Goal: Task Accomplishment & Management: Manage account settings

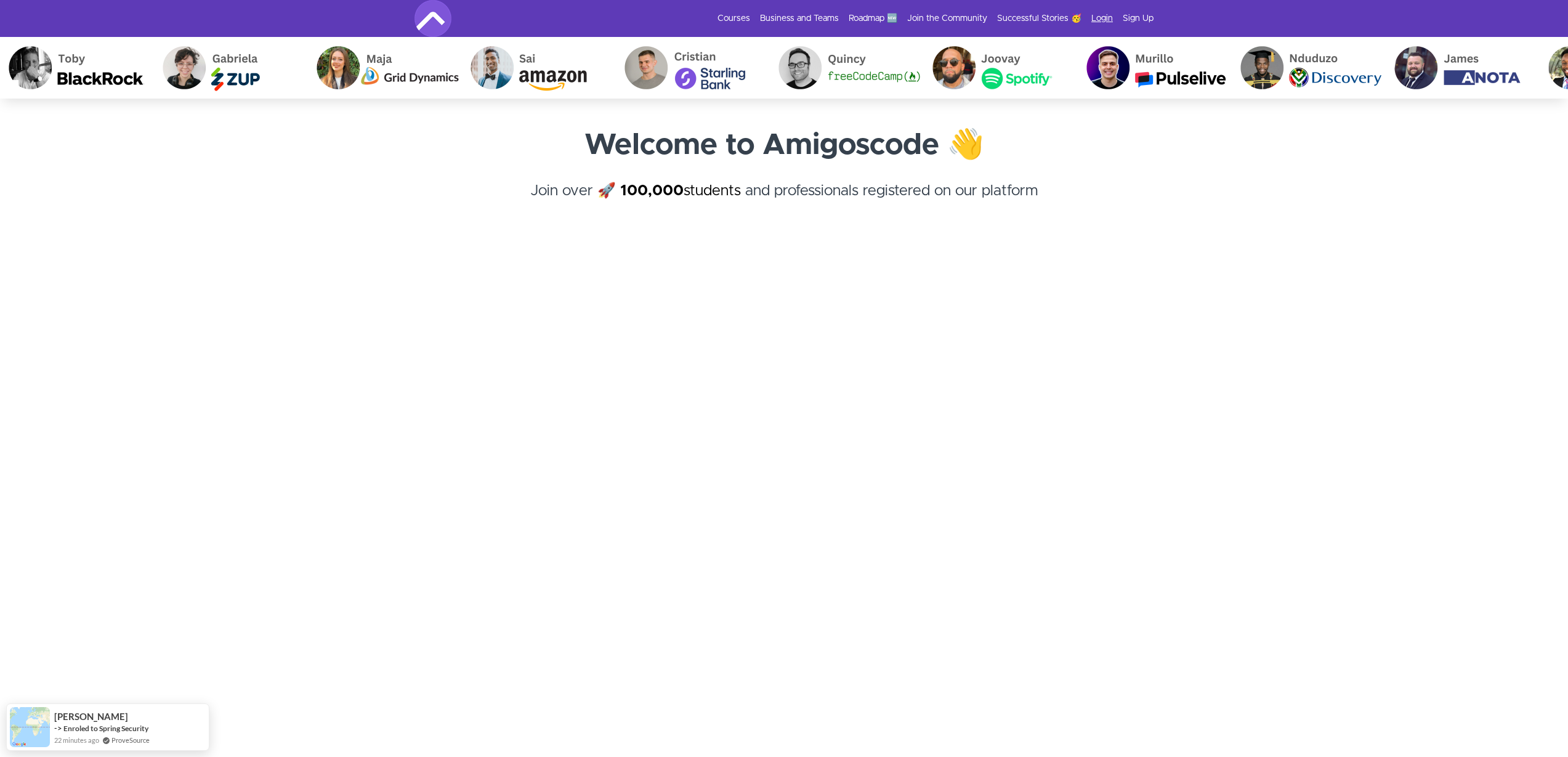
click at [1104, 16] on link "Login" at bounding box center [1102, 18] width 22 height 12
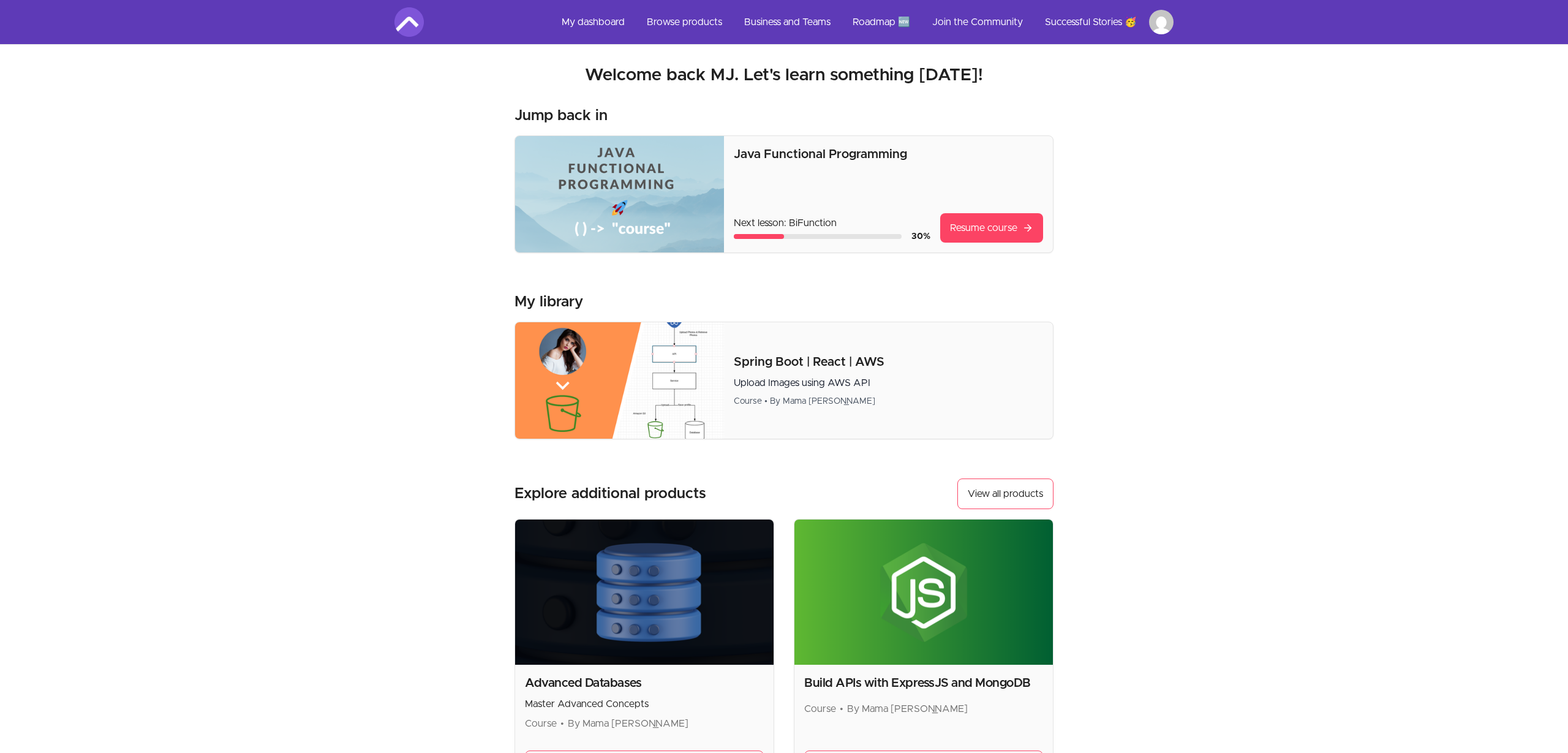
click at [1159, 25] on html "Skip to main content Main menu Includes navigation links and user settings My d…" at bounding box center [784, 486] width 1568 height 973
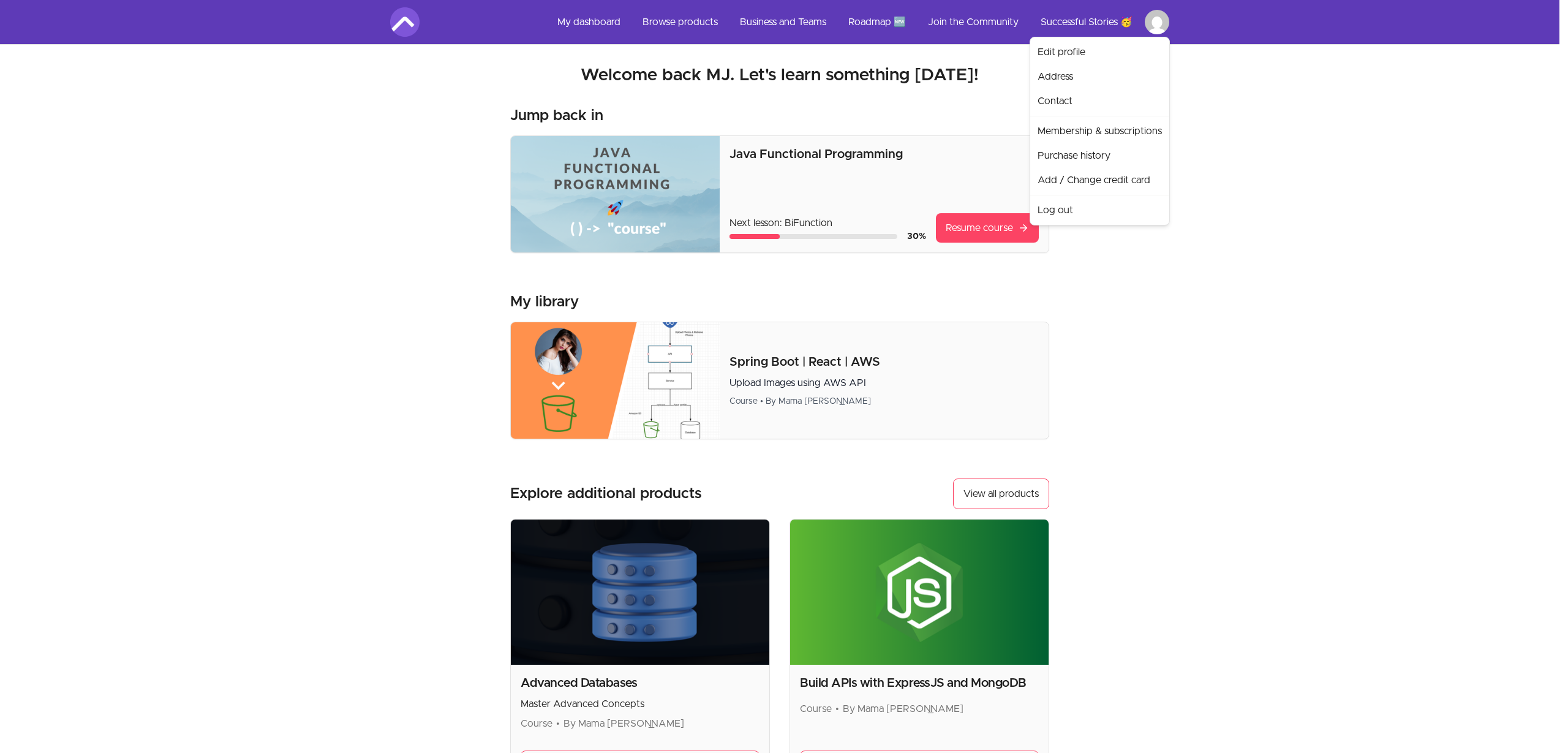
click at [905, 306] on html "Skip to main content Main menu Includes navigation links and user settings My d…" at bounding box center [784, 486] width 1568 height 973
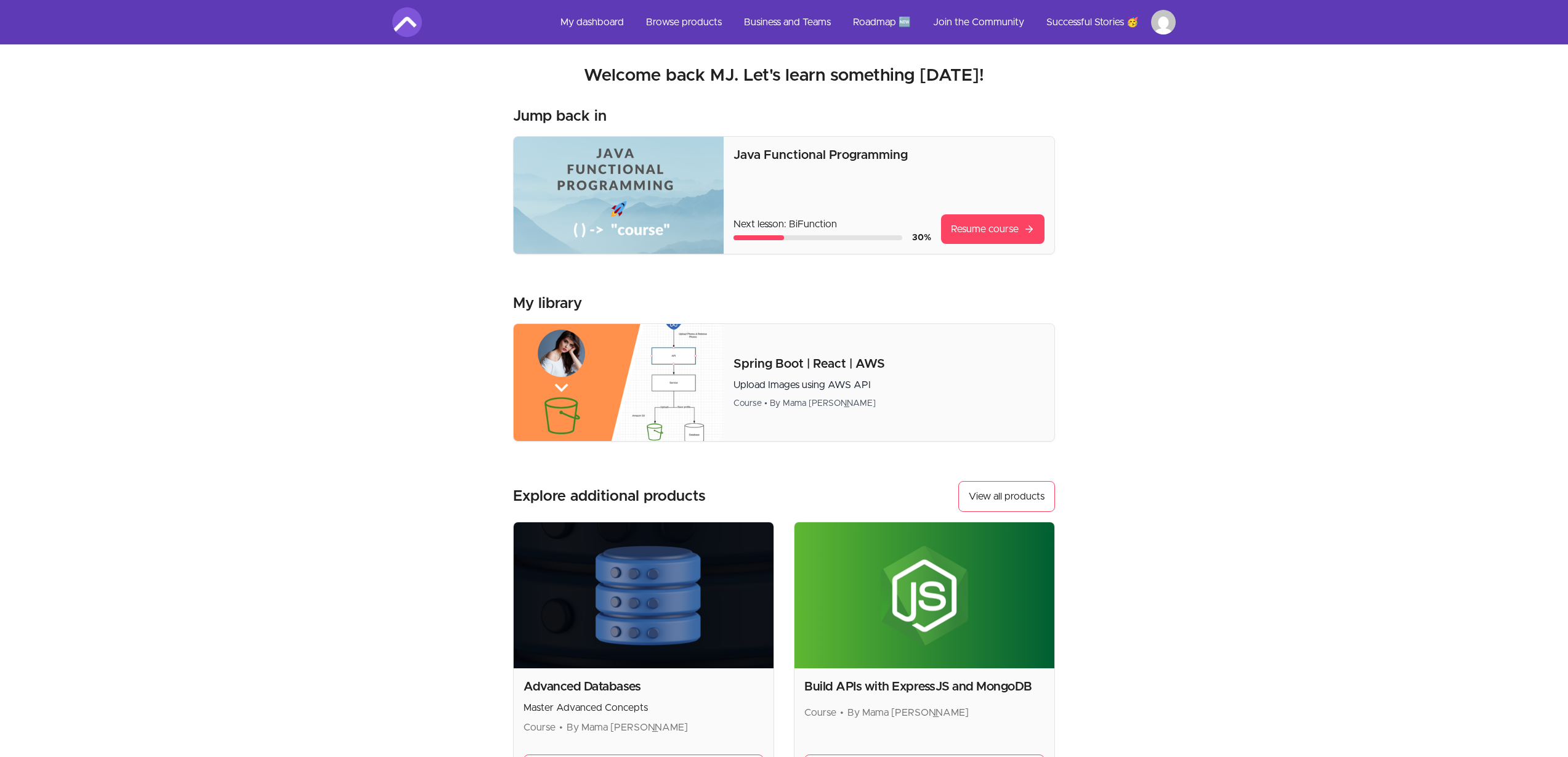
click at [667, 20] on link "Browse products" at bounding box center [684, 22] width 96 height 30
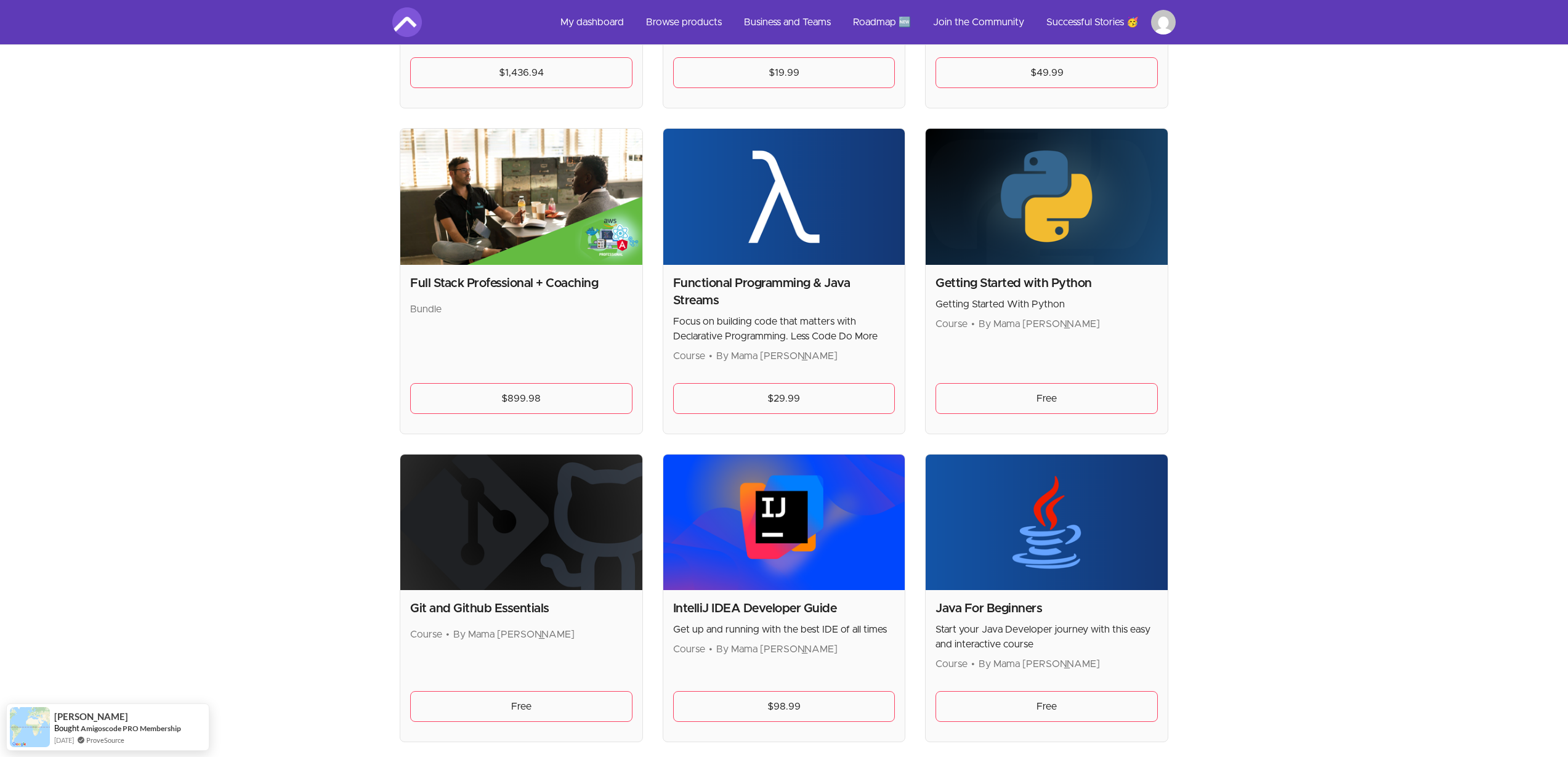
scroll to position [883, 0]
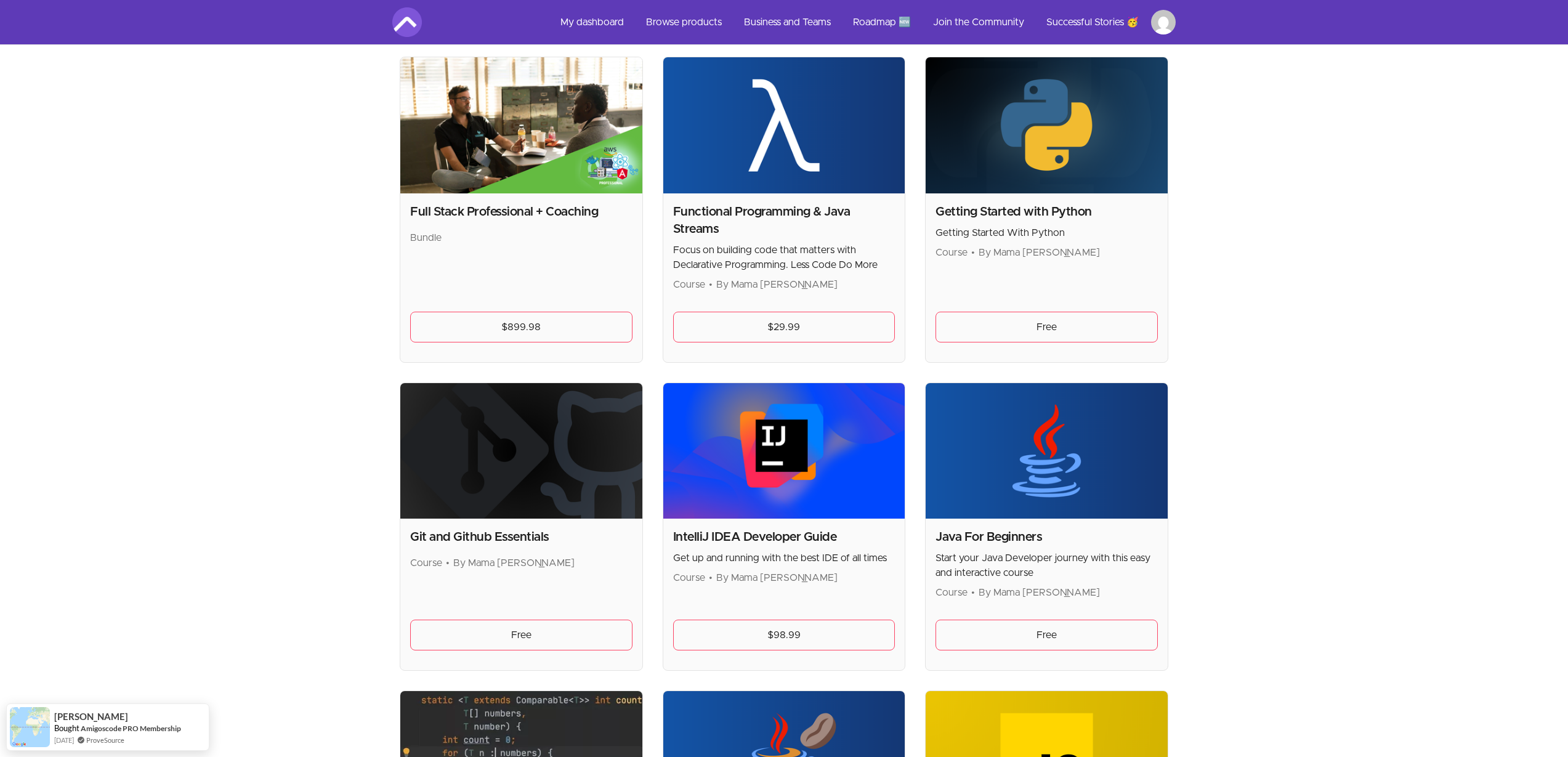
click at [1114, 568] on p "Start your Java Developer journey with this easy and interactive course" at bounding box center [1046, 566] width 222 height 30
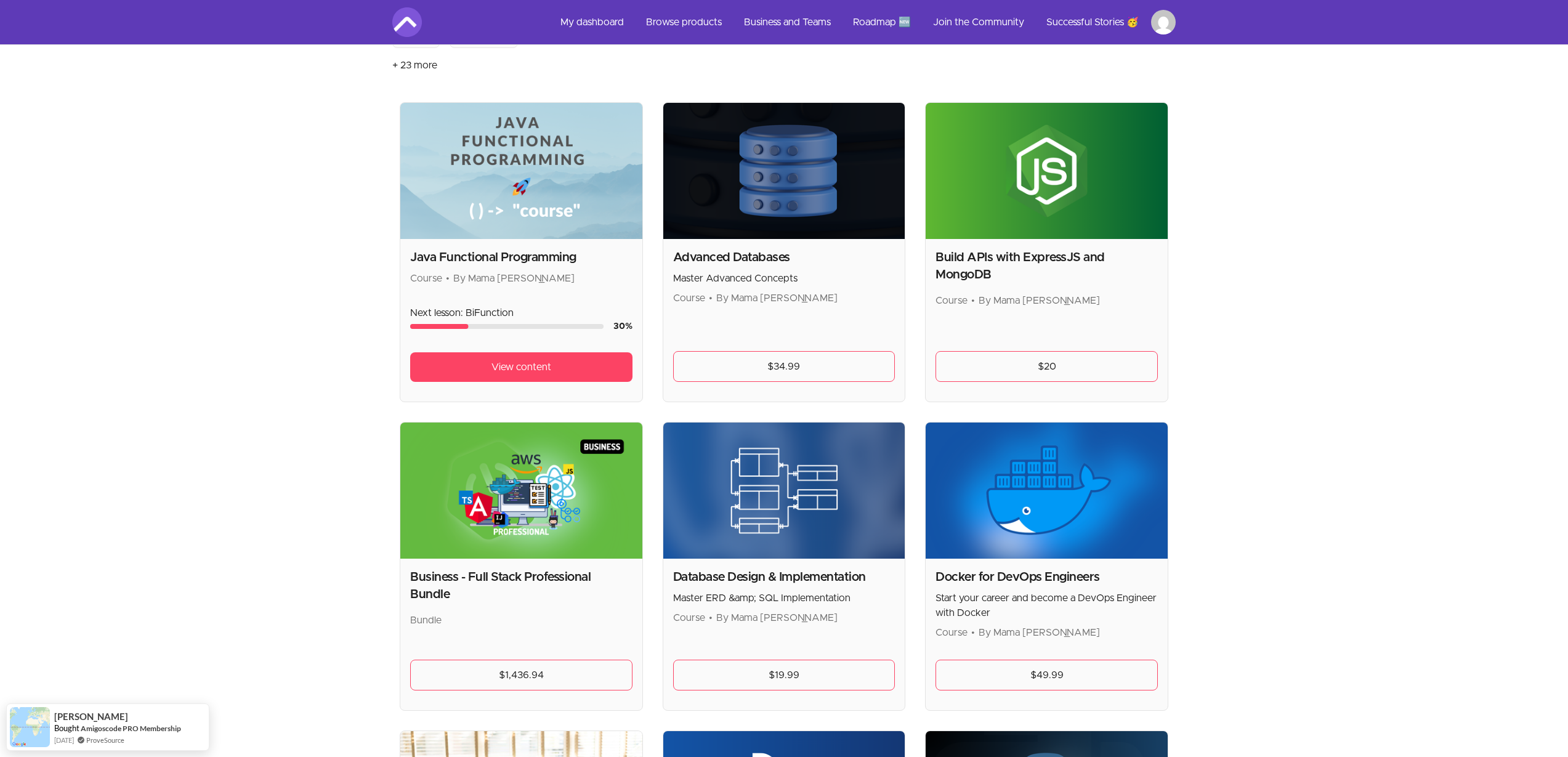
scroll to position [0, 0]
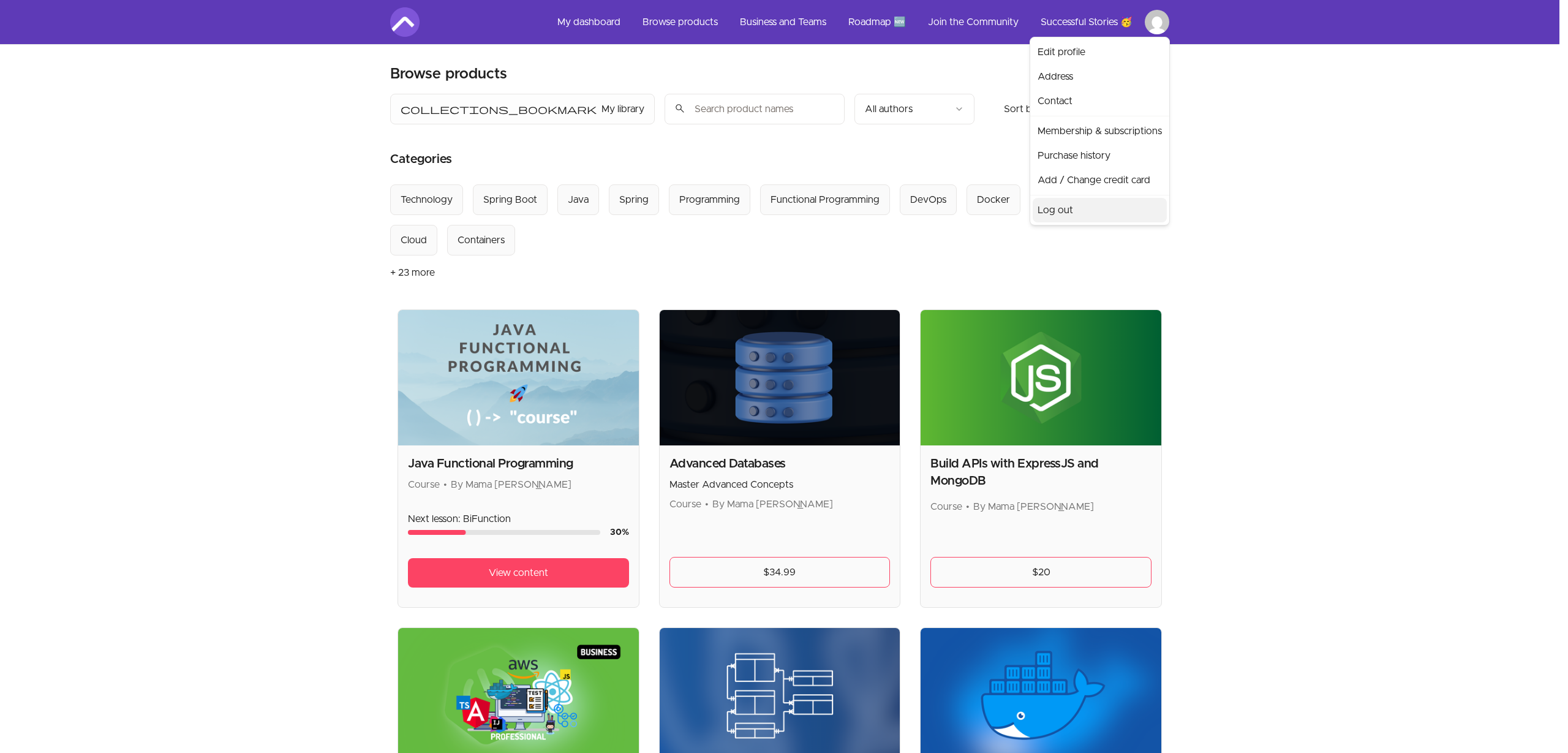
click at [1051, 212] on link "Log out" at bounding box center [1099, 209] width 134 height 25
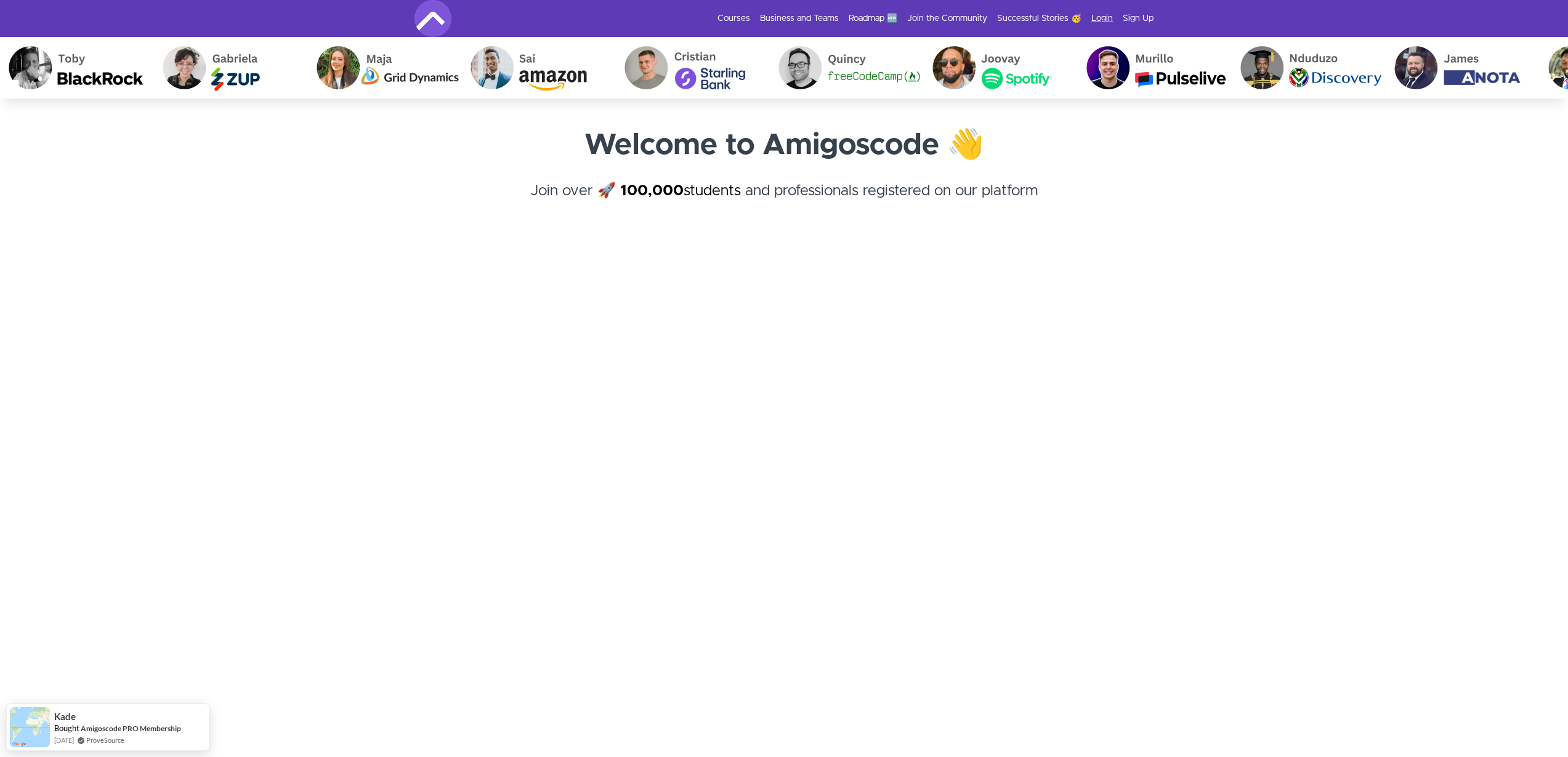
click at [1102, 17] on link "Login" at bounding box center [1102, 18] width 22 height 12
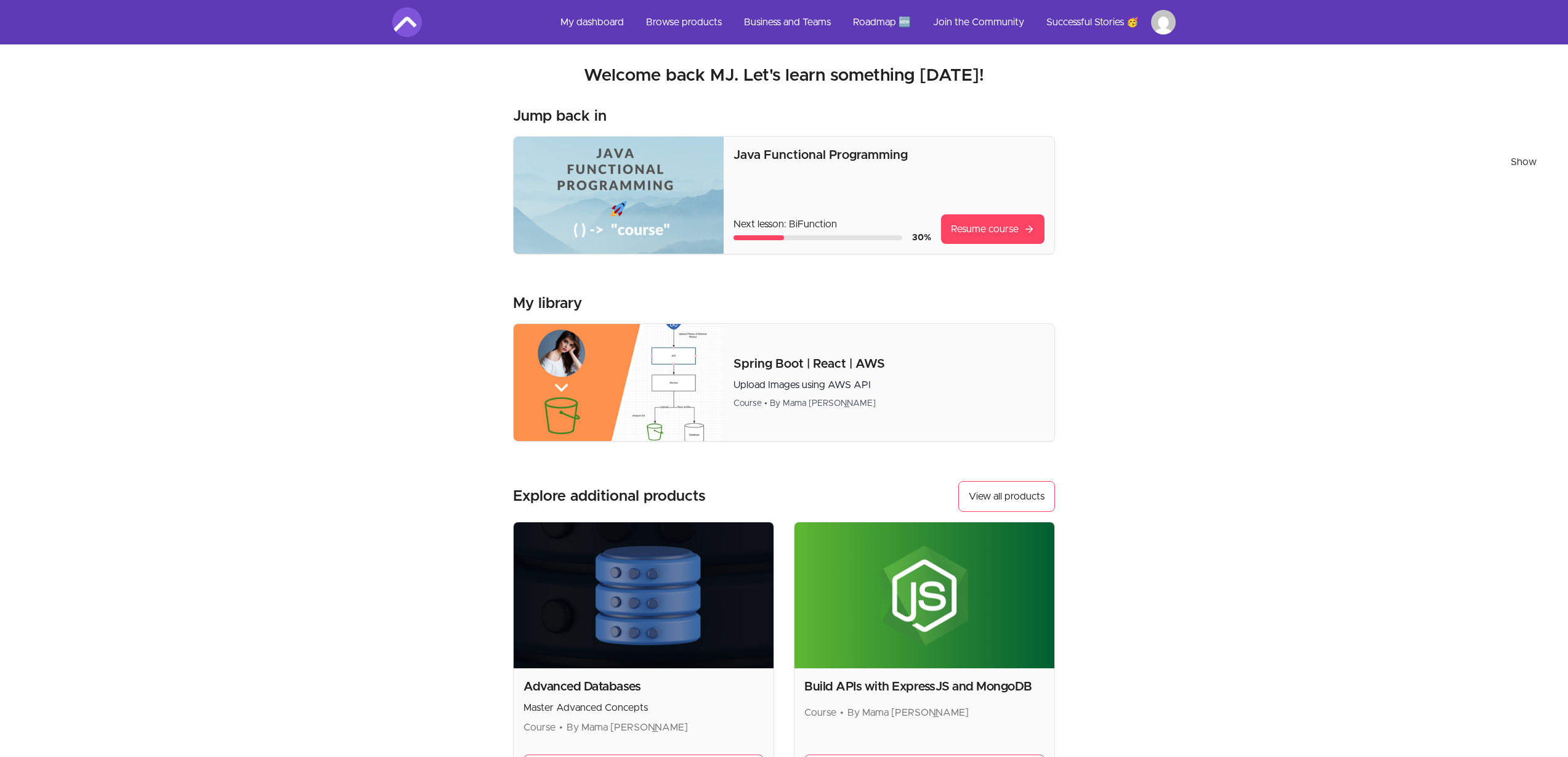
drag, startPoint x: 1431, startPoint y: 112, endPoint x: 1298, endPoint y: 106, distance: 133.1
click at [1298, 106] on html "Skip to main content Main menu Includes navigation links and user settings My d…" at bounding box center [784, 489] width 1568 height 978
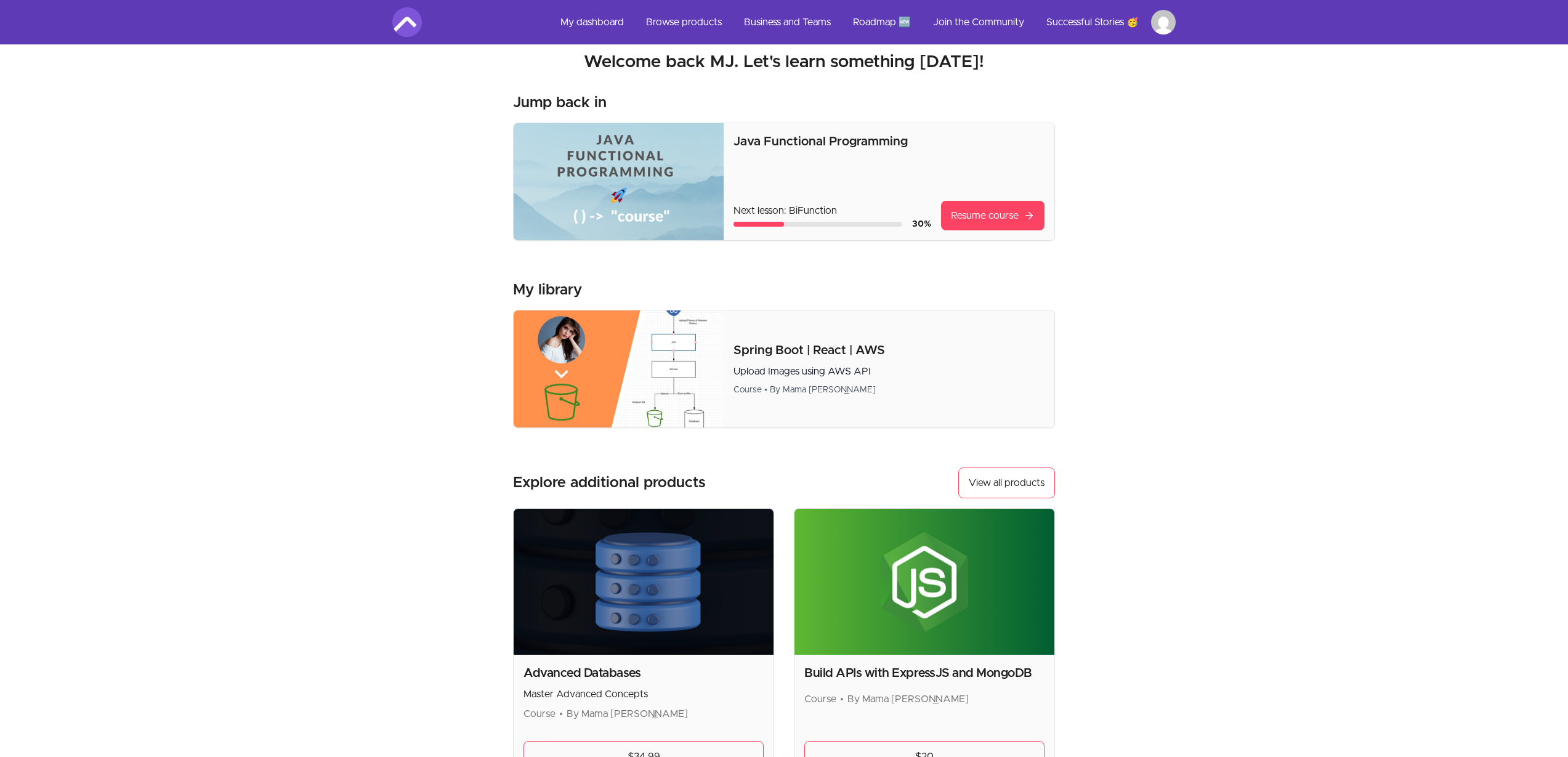
scroll to position [221, 0]
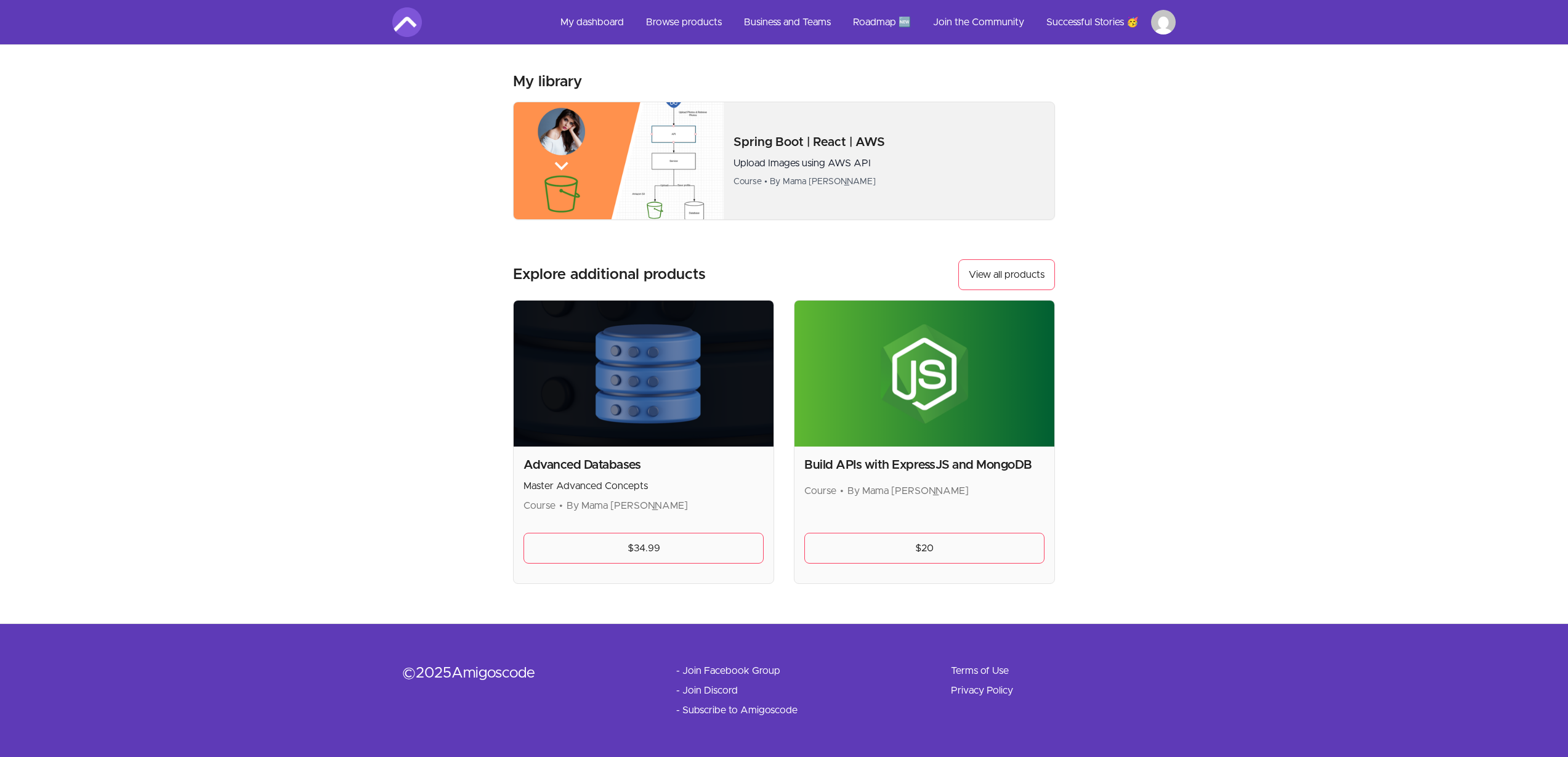
click at [687, 157] on img at bounding box center [618, 161] width 210 height 117
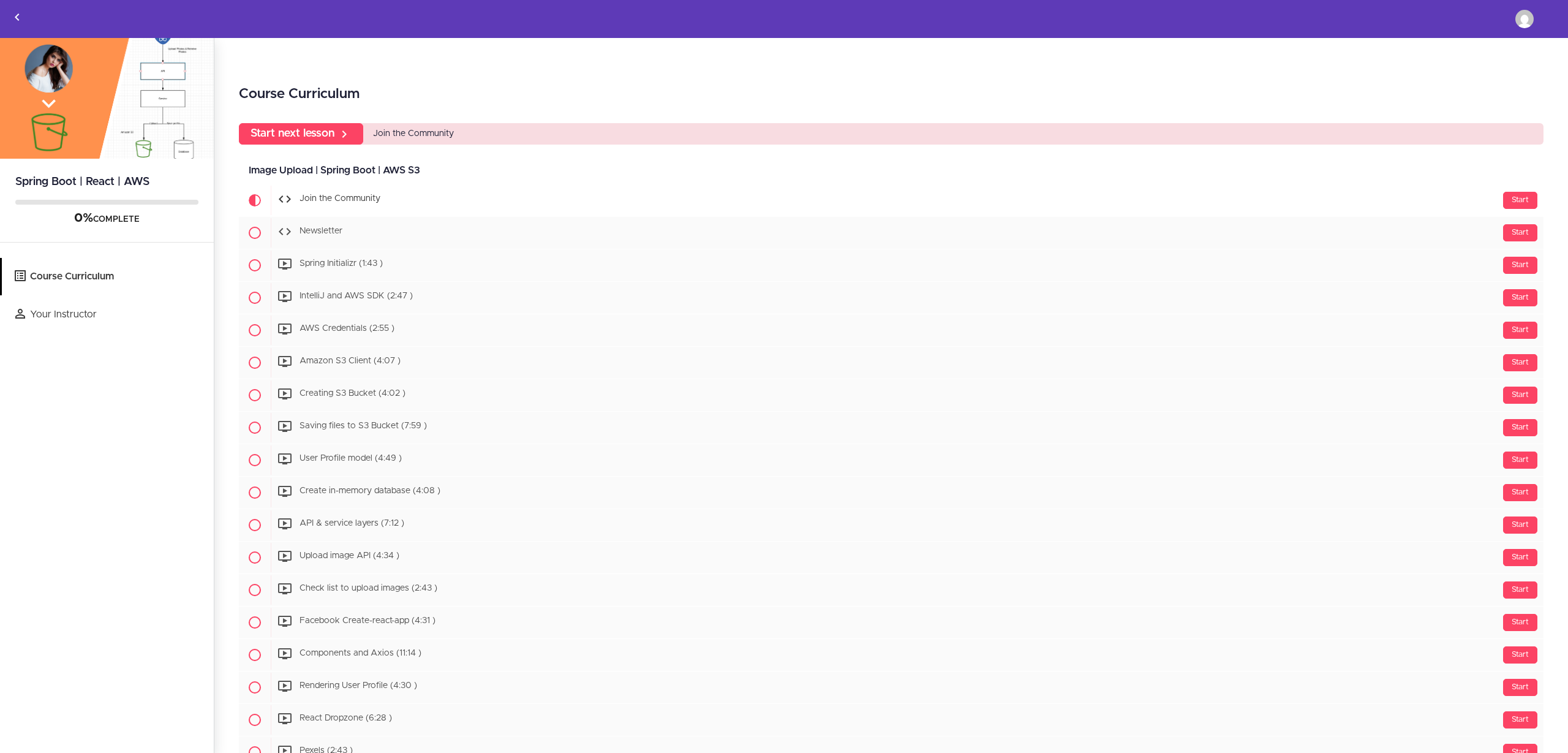
click at [1526, 20] on img at bounding box center [1524, 19] width 19 height 19
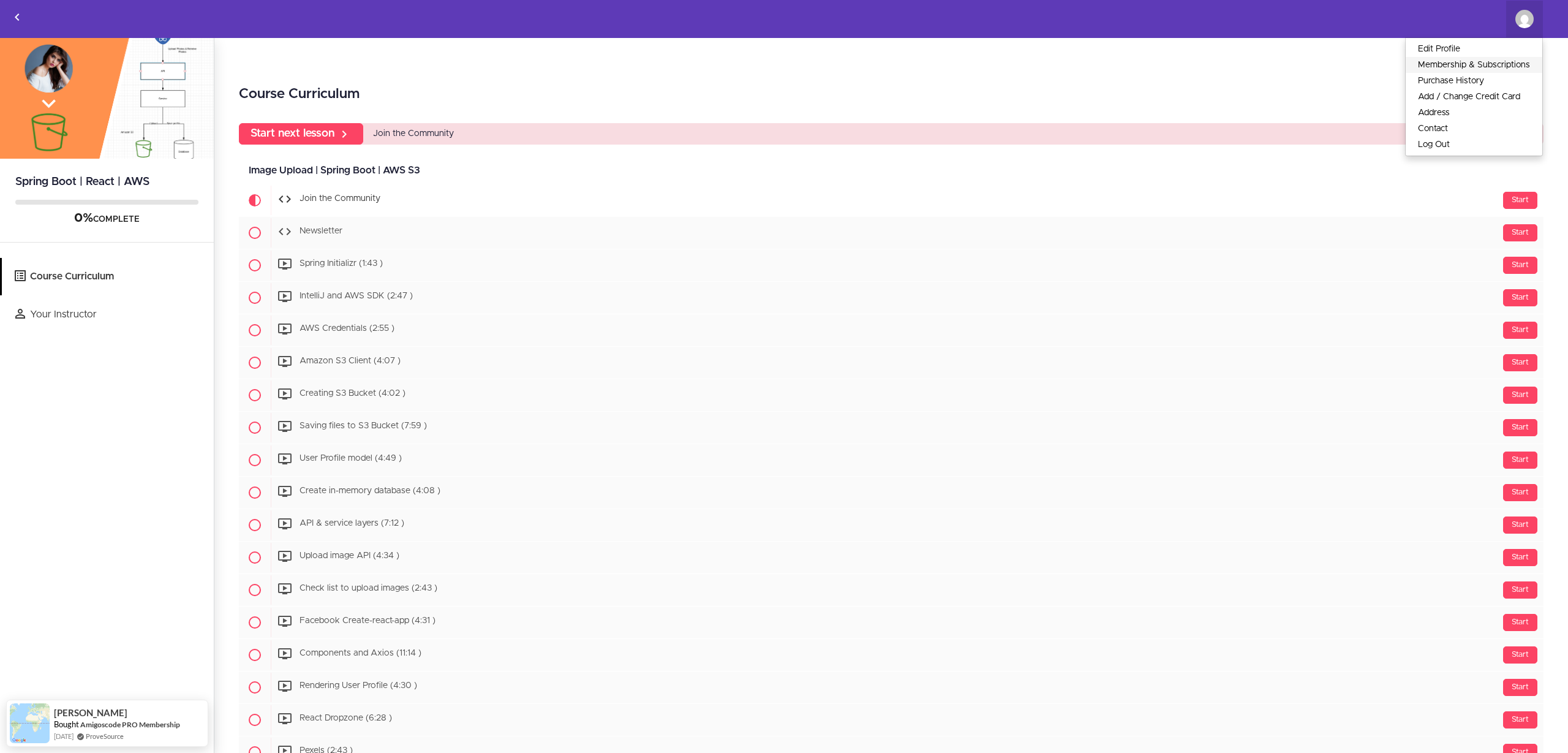
click at [1474, 63] on link "Membership & Subscriptions" at bounding box center [1474, 64] width 137 height 16
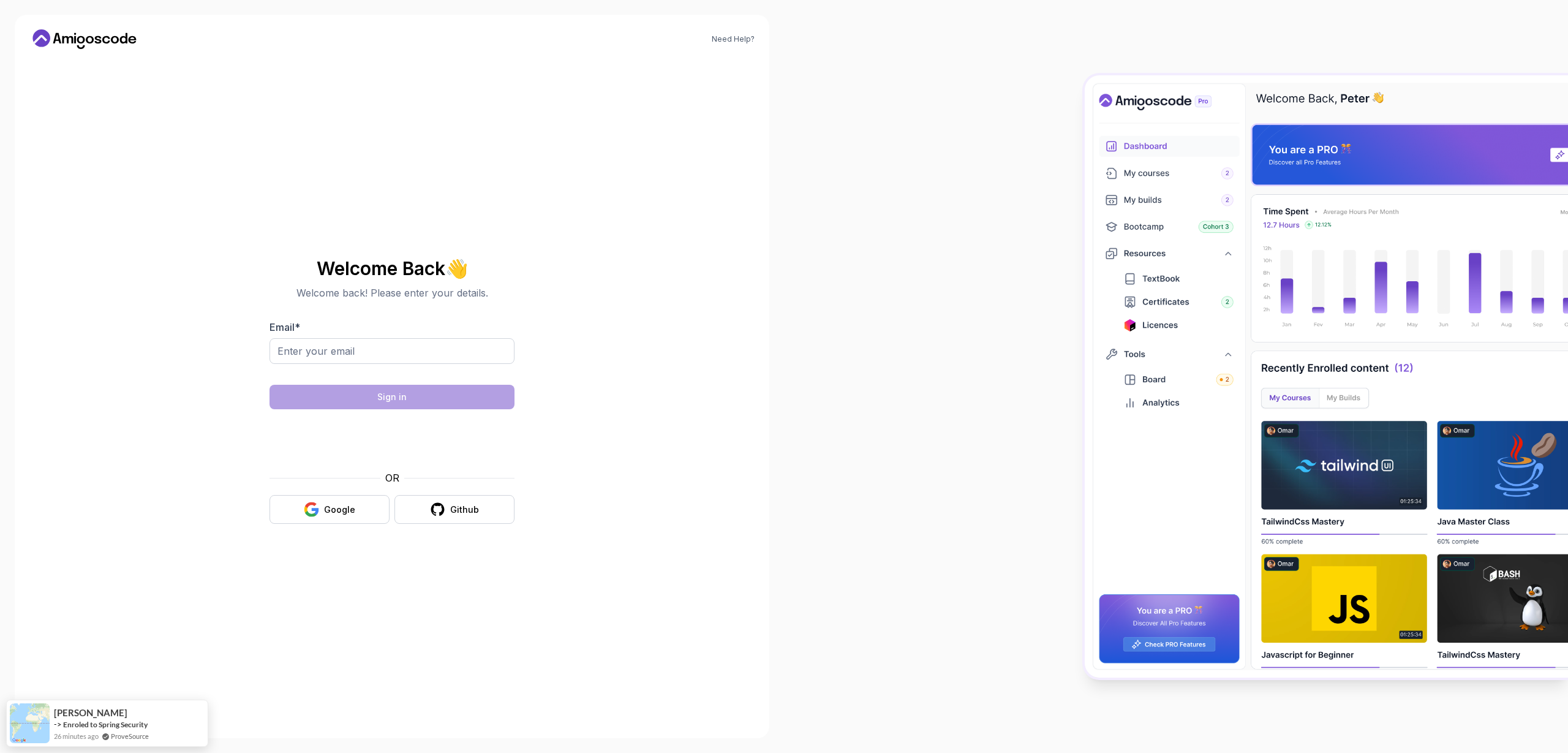
click at [0, 752] on nordpass-autofill-portal at bounding box center [0, 753] width 0 height 0
type input "mallayjalloh@icloud.com"
click at [565, 403] on section "Welcome Back 👋 Welcome back! Please enter your details. Email * mallayjalloh@ic…" at bounding box center [392, 391] width 412 height 290
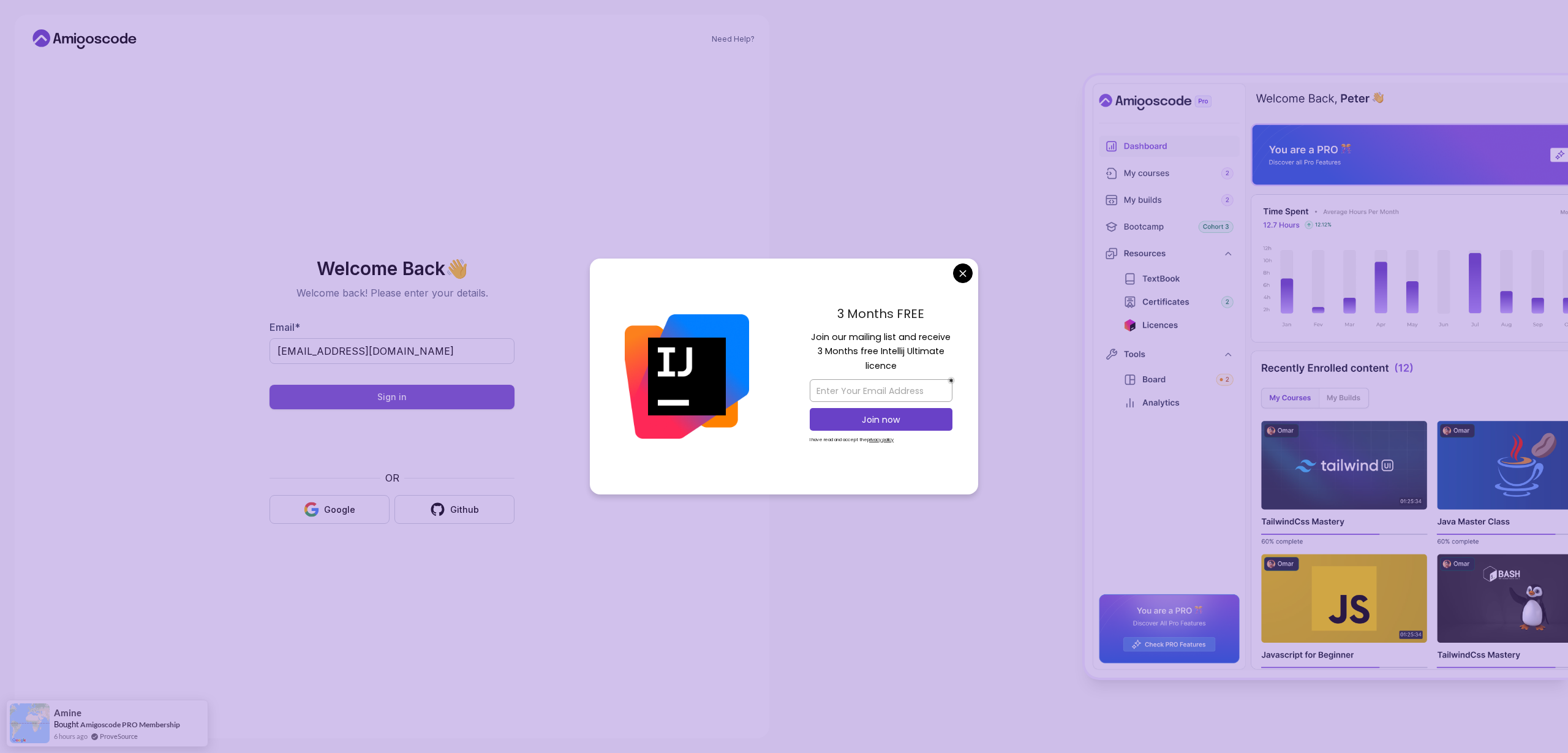
click at [414, 393] on button "Sign in" at bounding box center [392, 397] width 245 height 25
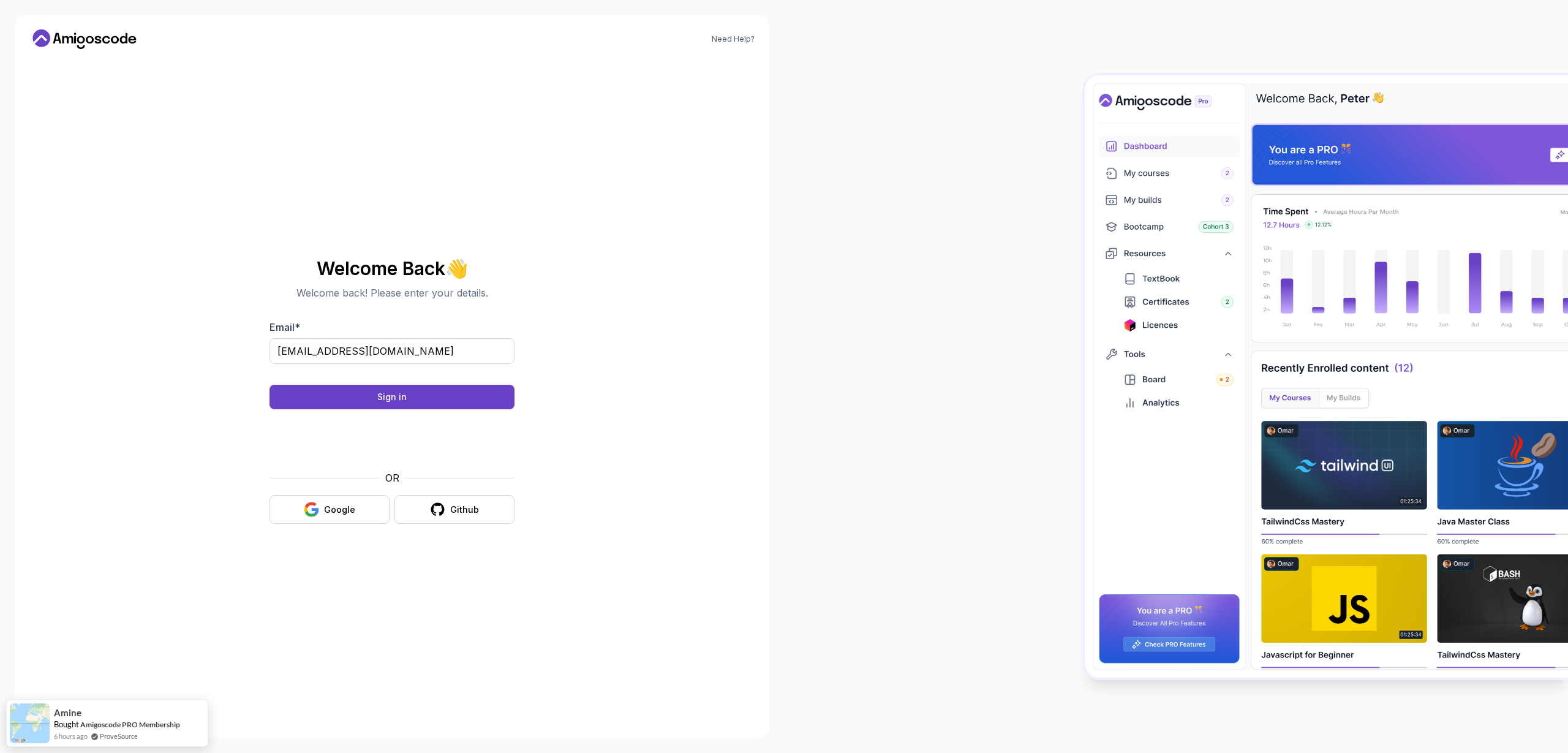
click at [961, 271] on body "Need Help? Welcome Back 👋 Welcome back! Please enter your details. Email * mall…" at bounding box center [784, 376] width 1568 height 753
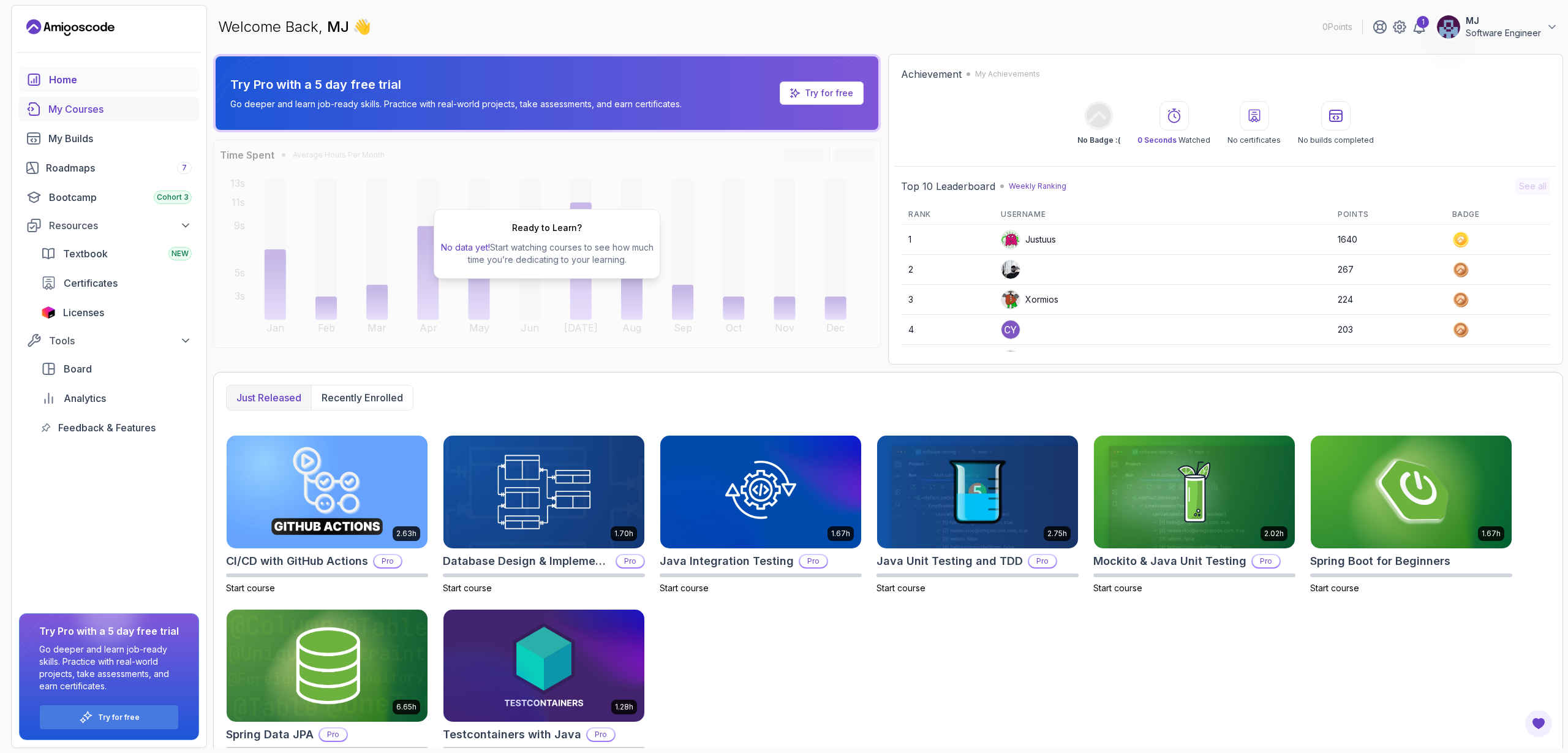
click at [72, 113] on div "My Courses" at bounding box center [120, 109] width 144 height 15
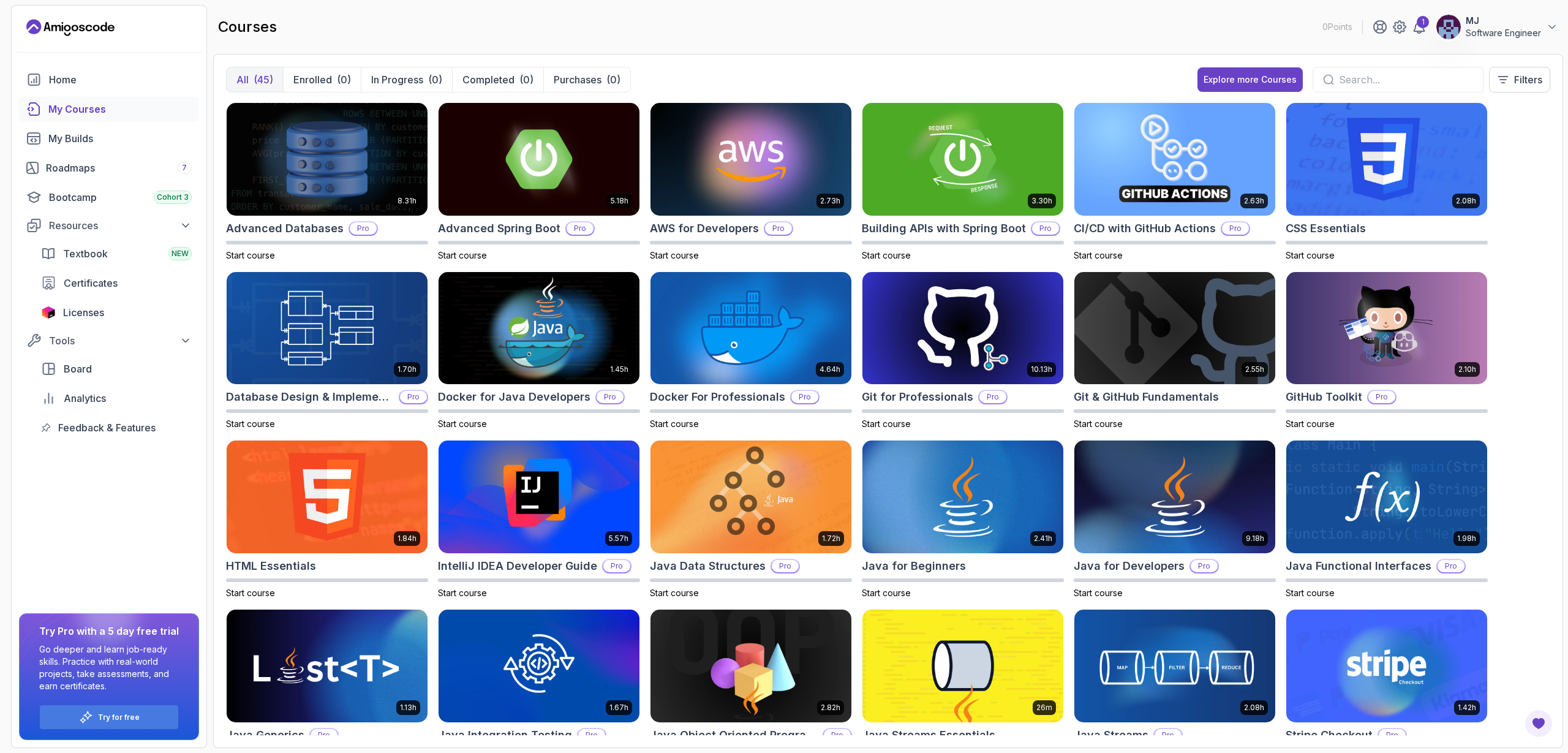
click at [1457, 30] on img at bounding box center [1448, 27] width 25 height 25
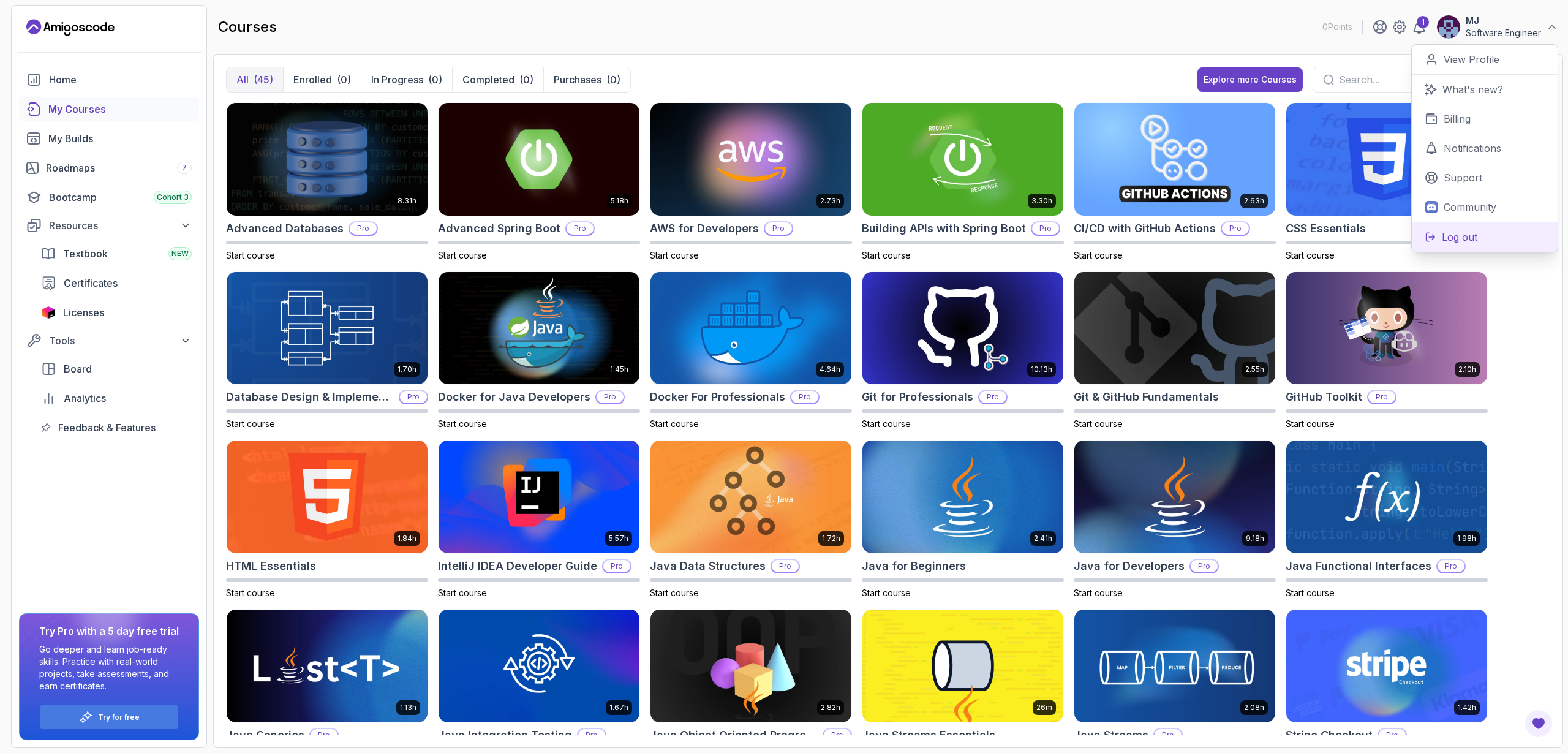
click at [1483, 242] on button "Log out" at bounding box center [1484, 237] width 146 height 30
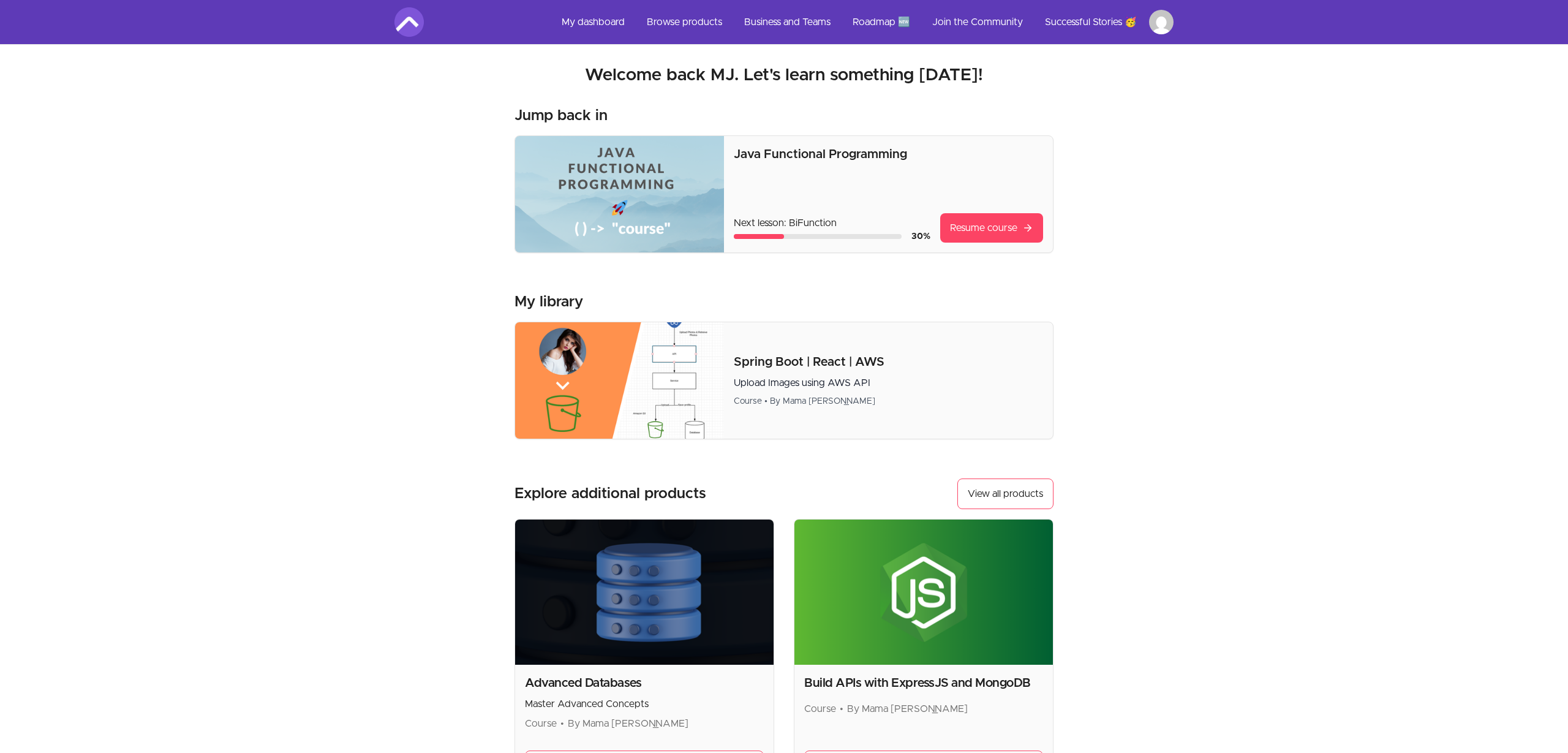
click at [1163, 22] on html "Skip to main content Main menu Includes navigation links and user settings My d…" at bounding box center [784, 486] width 1568 height 973
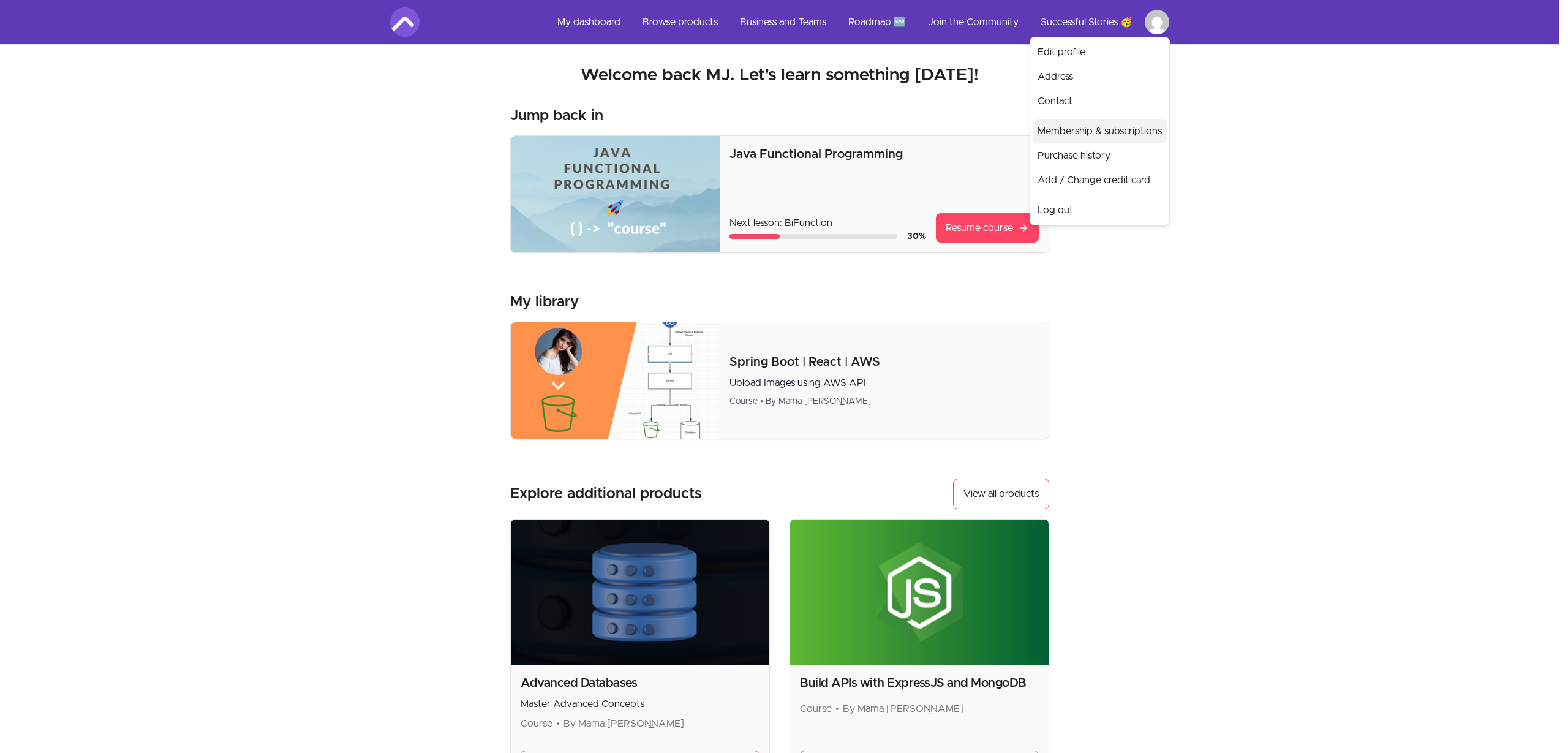
click at [1085, 134] on link "Membership & subscriptions" at bounding box center [1099, 131] width 134 height 25
